Goal: Task Accomplishment & Management: Complete application form

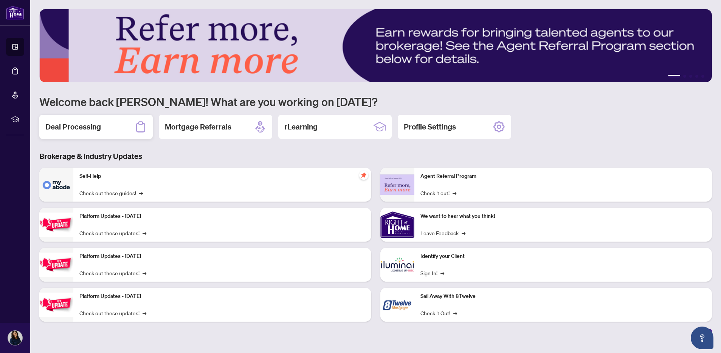
click at [71, 127] on h2 "Deal Processing" at bounding box center [73, 127] width 56 height 11
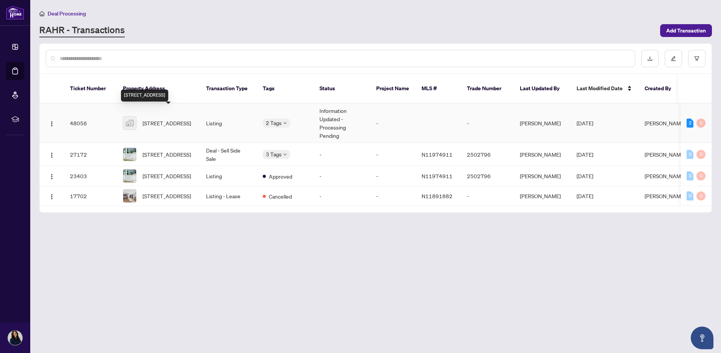
click at [164, 119] on span "[STREET_ADDRESS]" at bounding box center [167, 123] width 48 height 8
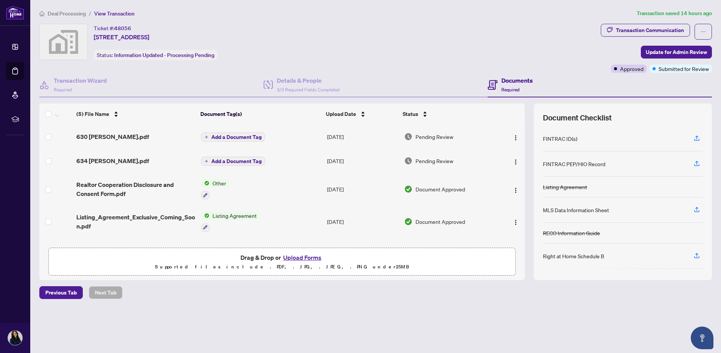
click at [304, 256] on button "Upload Forms" at bounding box center [302, 258] width 43 height 10
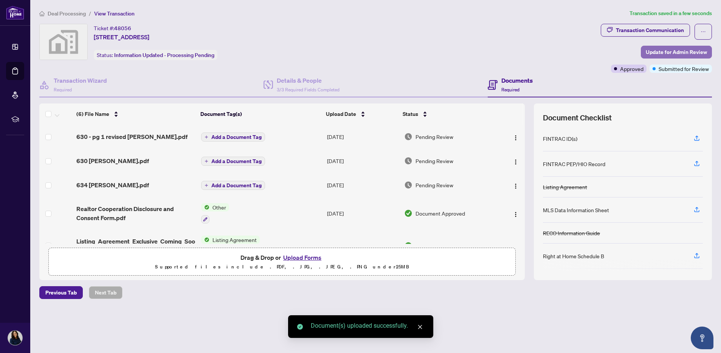
click at [693, 50] on span "Update for Admin Review" at bounding box center [676, 52] width 61 height 12
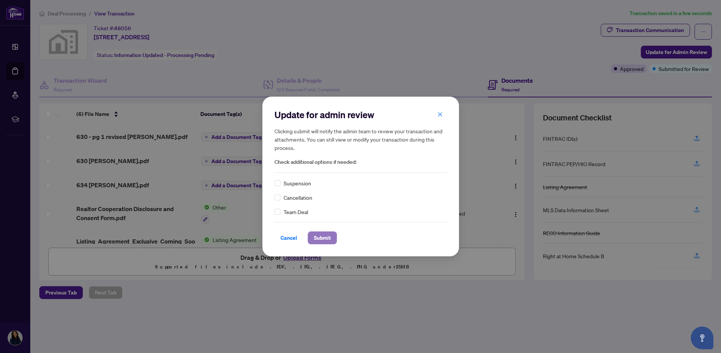
click at [321, 237] on span "Submit" at bounding box center [322, 238] width 17 height 12
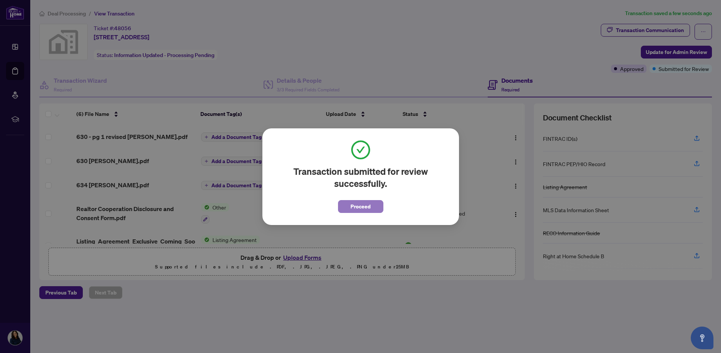
click at [359, 209] on span "Proceed" at bounding box center [360, 207] width 20 height 12
